Goal: Book appointment/travel/reservation

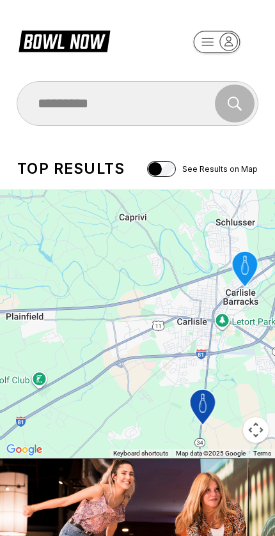
click at [76, 37] on icon at bounding box center [64, 40] width 91 height 24
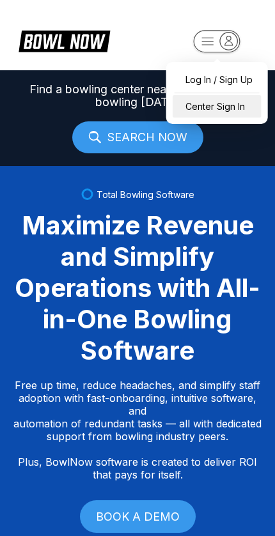
click at [239, 101] on div "Center Sign In" at bounding box center [216, 106] width 89 height 22
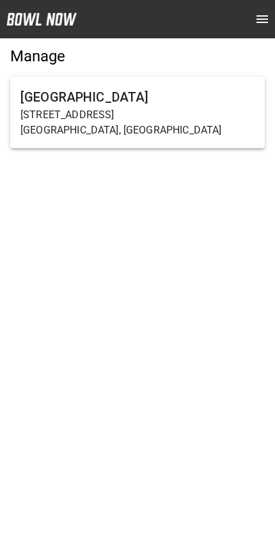
click at [127, 112] on p "[STREET_ADDRESS]" at bounding box center [137, 114] width 234 height 15
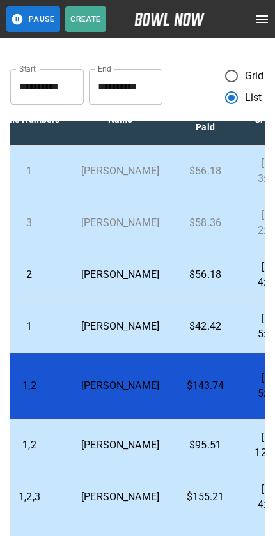
scroll to position [27, 381]
